Goal: Information Seeking & Learning: Check status

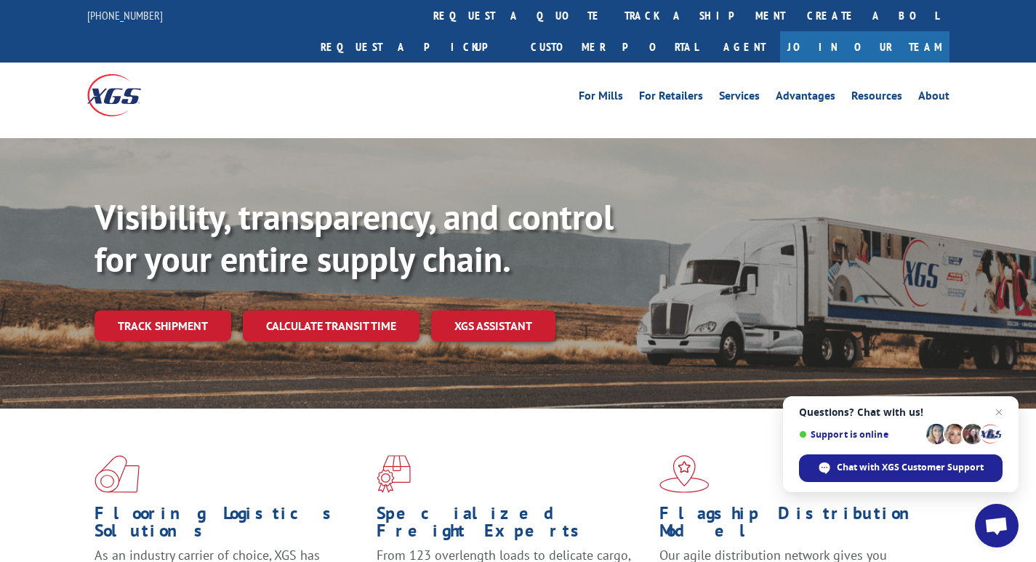
scroll to position [253, 0]
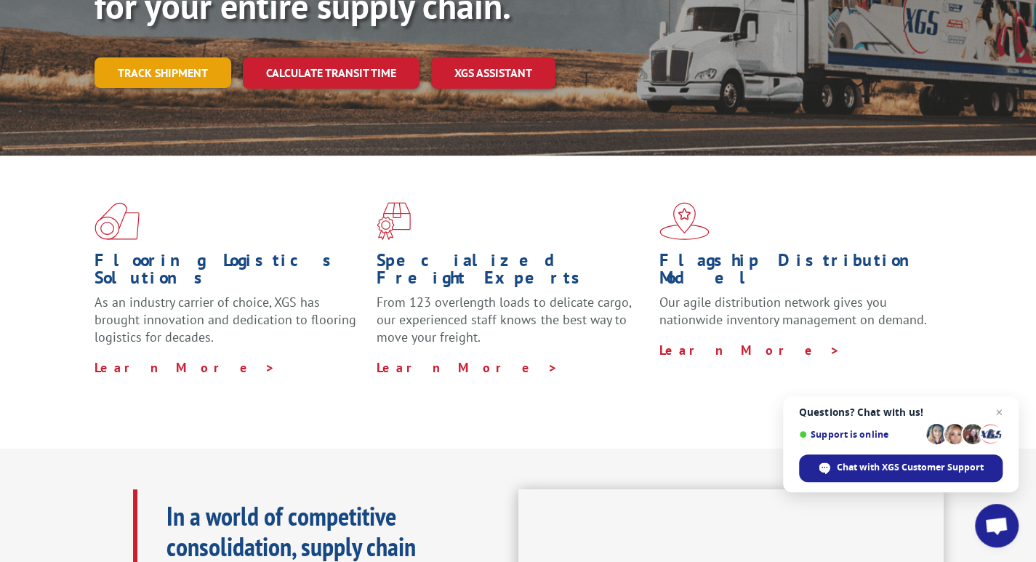
click at [148, 57] on link "Track shipment" at bounding box center [163, 72] width 137 height 31
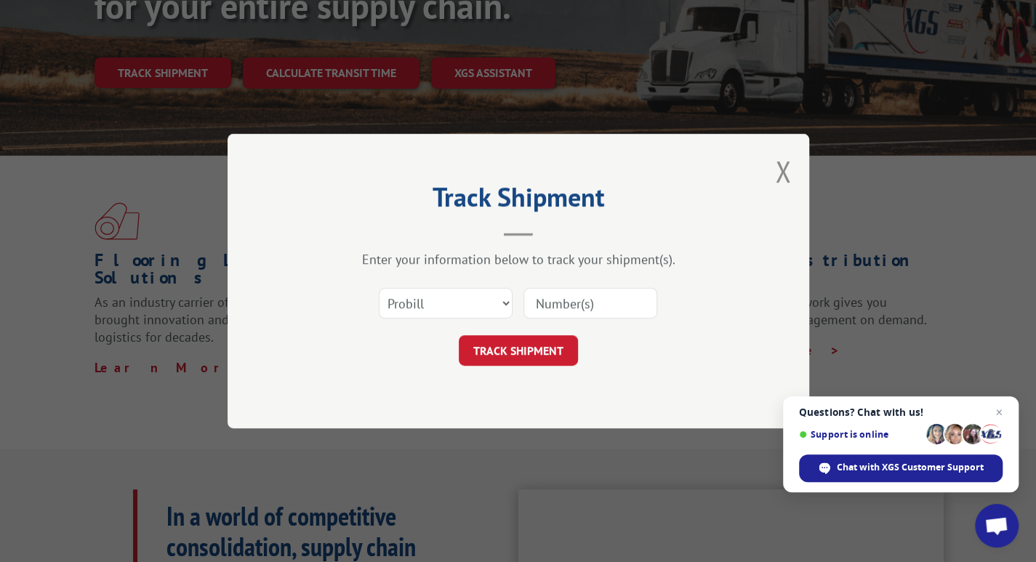
click at [561, 300] on input at bounding box center [591, 303] width 134 height 31
paste input "17608056"
type input "17608056"
click at [529, 341] on button "TRACK SHIPMENT" at bounding box center [518, 350] width 119 height 31
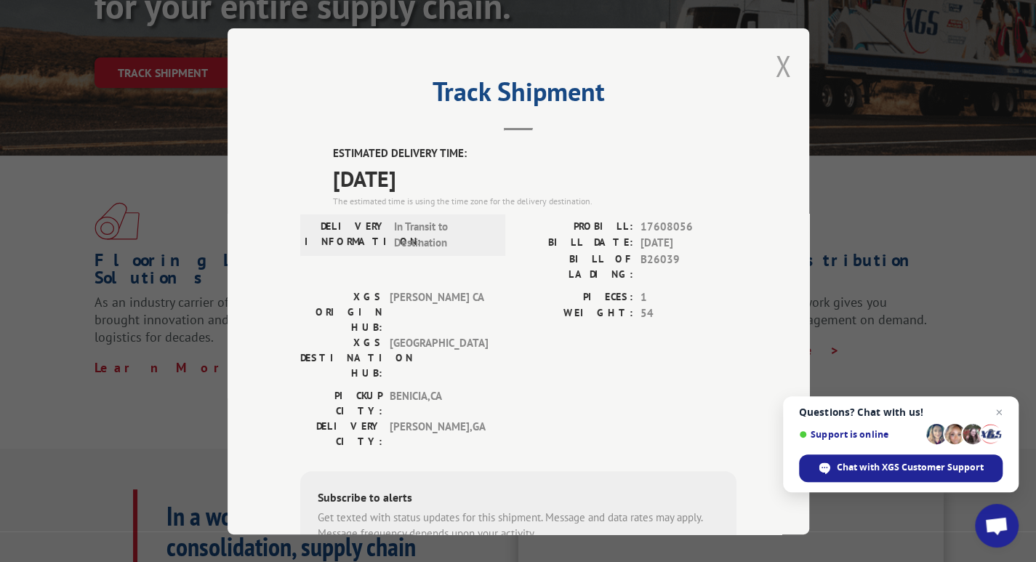
click at [778, 63] on button "Close modal" at bounding box center [783, 66] width 16 height 39
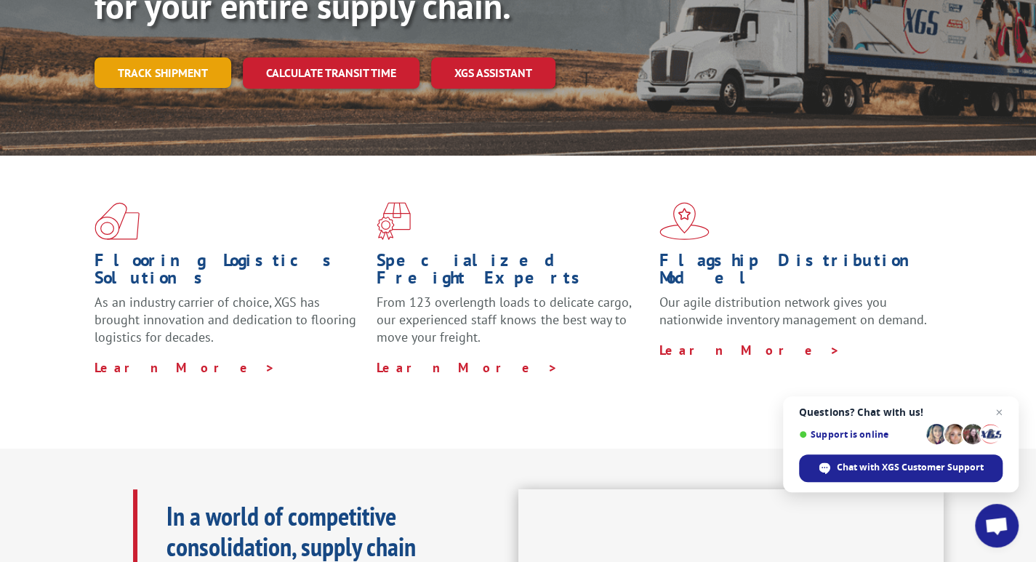
click at [157, 57] on link "Track shipment" at bounding box center [163, 72] width 137 height 31
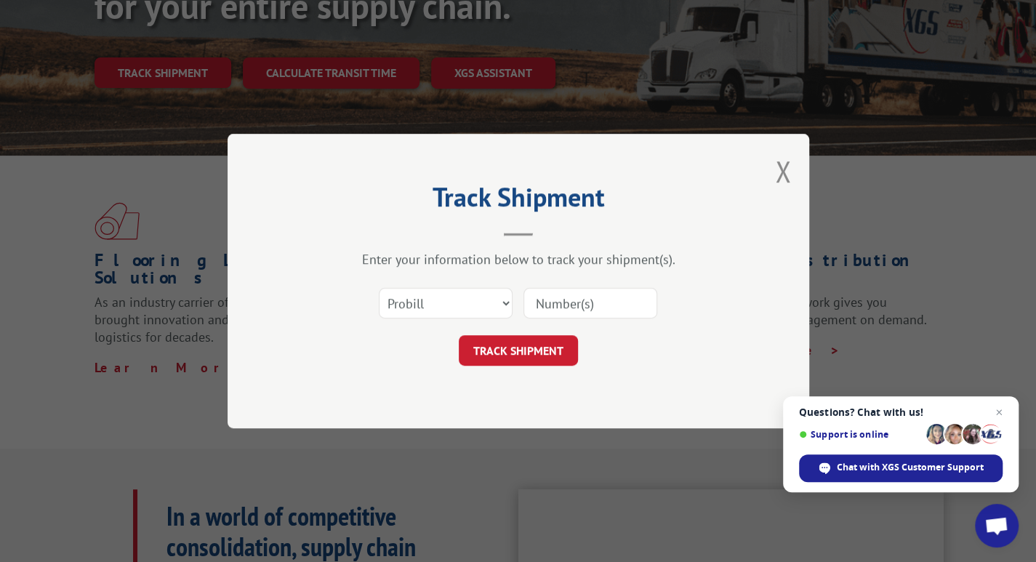
click at [552, 308] on input at bounding box center [591, 303] width 134 height 31
paste input "17608056"
type input "17608056"
click at [521, 354] on button "TRACK SHIPMENT" at bounding box center [518, 350] width 119 height 31
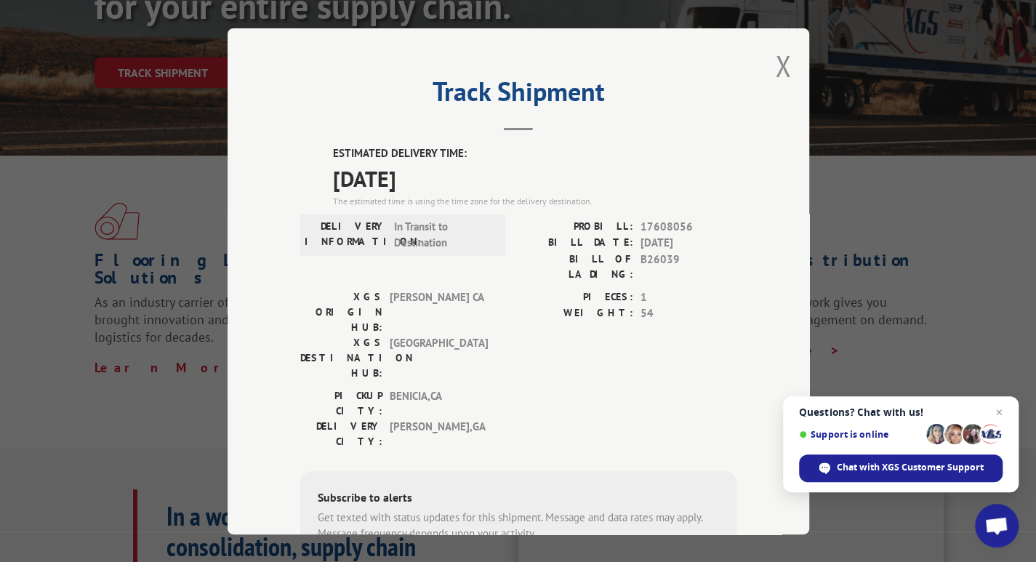
click at [775, 67] on button "Close modal" at bounding box center [783, 66] width 16 height 39
